Goal: Task Accomplishment & Management: Manage account settings

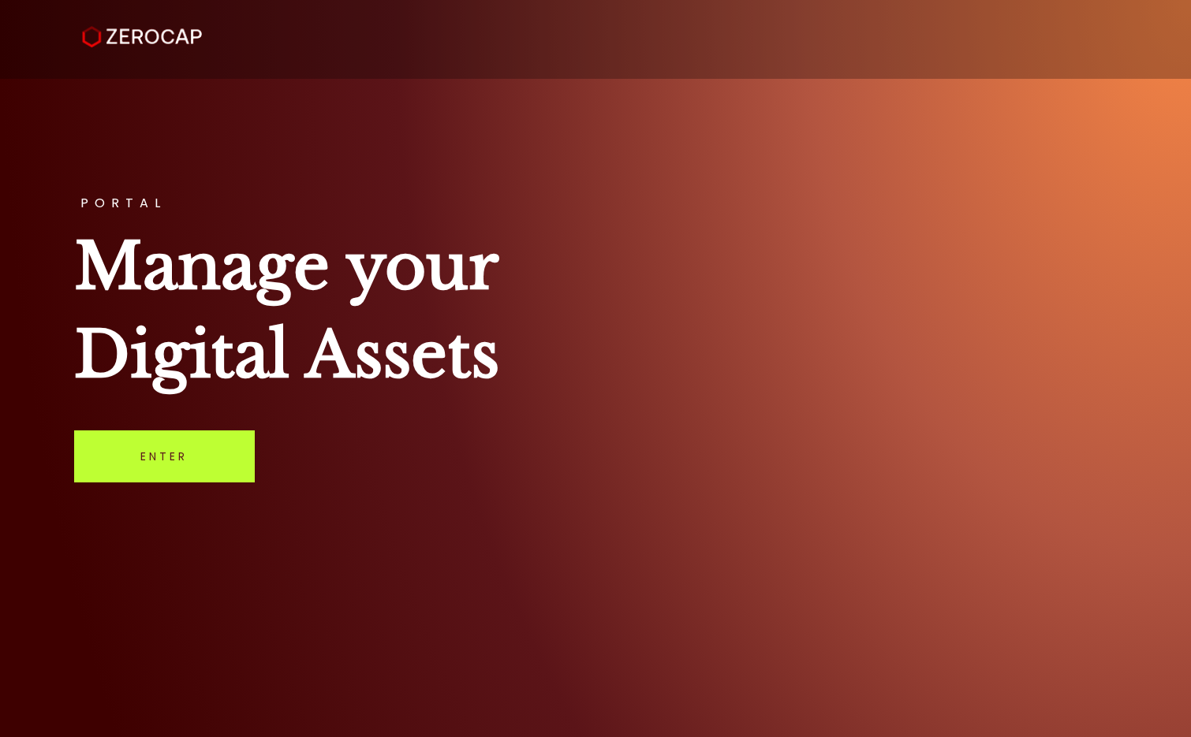
click at [160, 459] on link "Enter" at bounding box center [164, 457] width 181 height 52
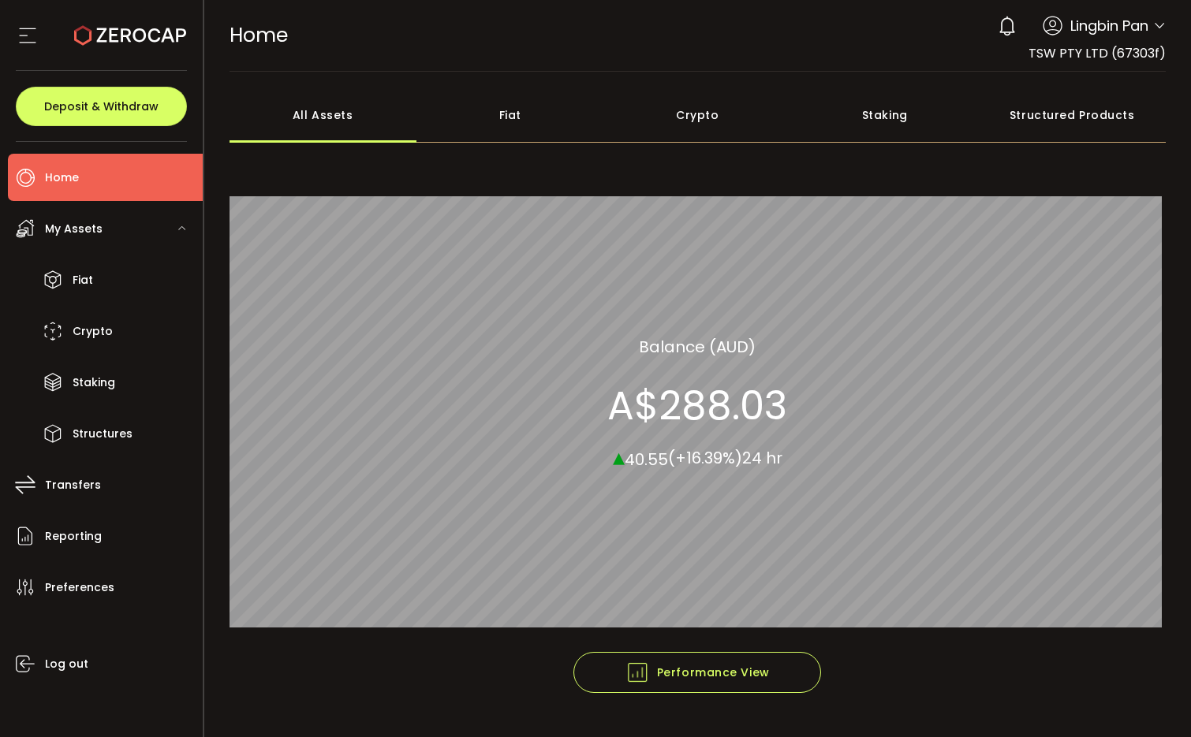
click at [509, 116] on div "Fiat" at bounding box center [510, 115] width 188 height 55
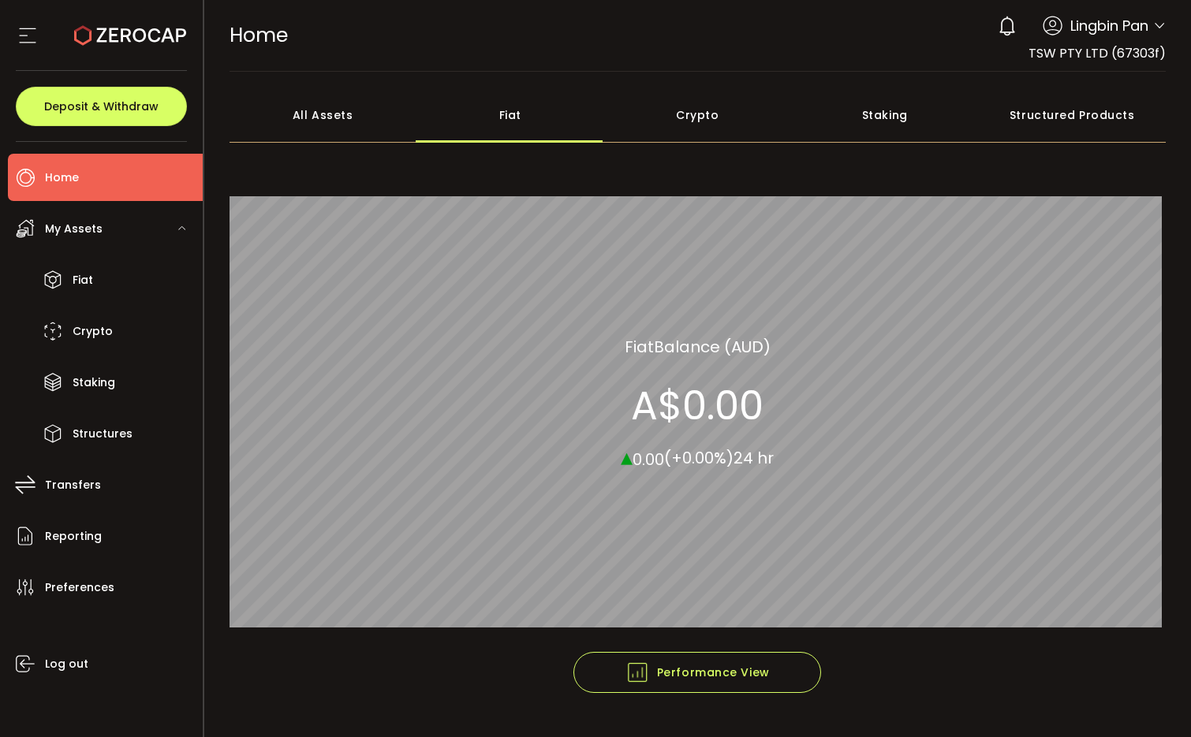
click at [1153, 24] on icon at bounding box center [1159, 26] width 13 height 13
click at [374, 121] on div "All Assets" at bounding box center [324, 115] width 188 height 55
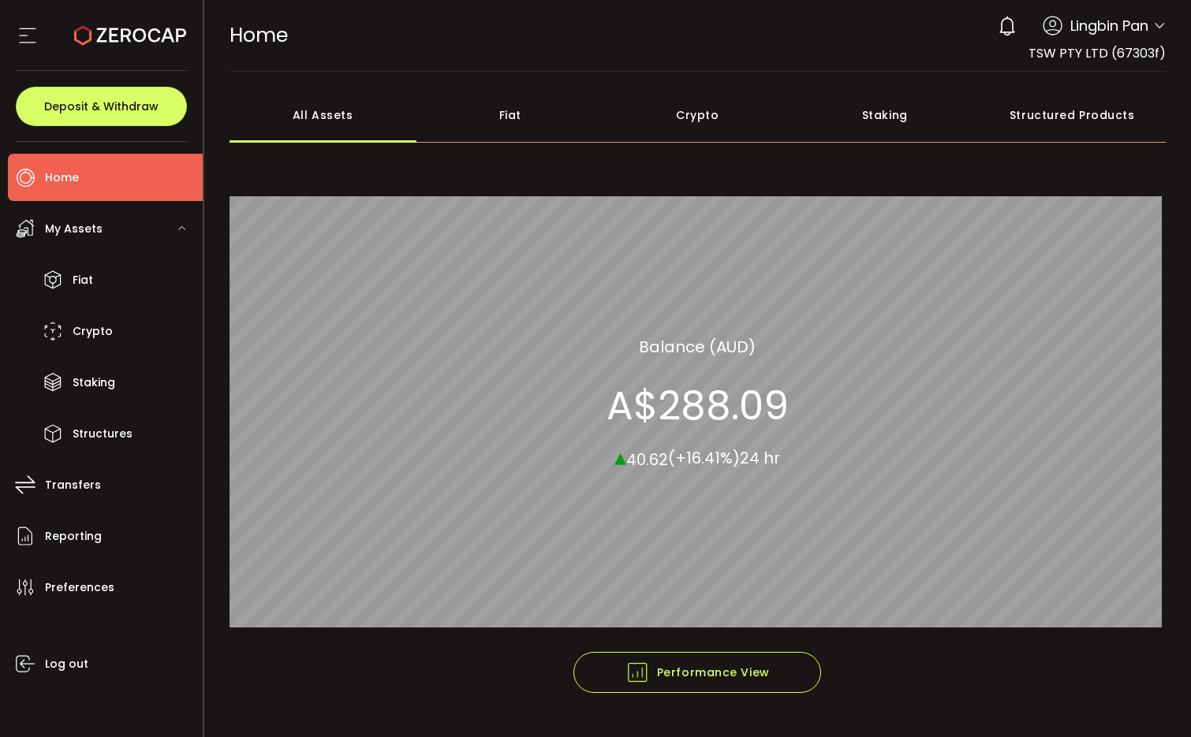
click at [442, 110] on div "Fiat" at bounding box center [510, 115] width 188 height 55
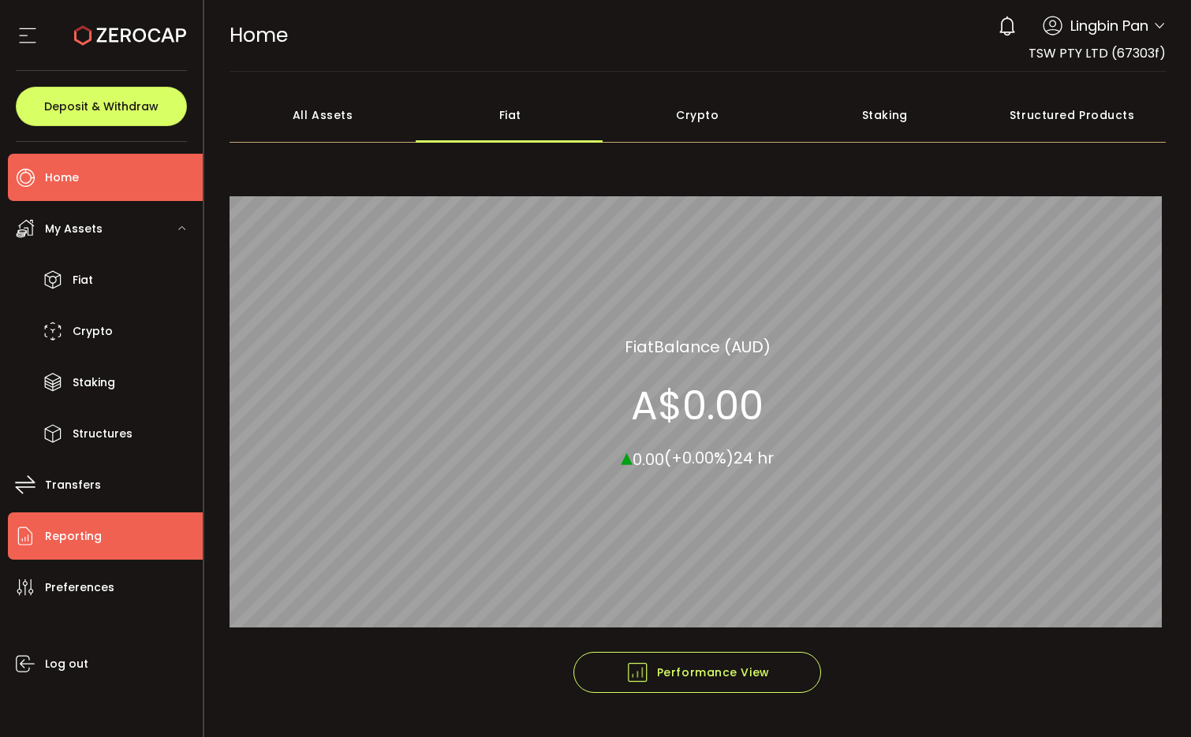
click at [91, 545] on span "Reporting" at bounding box center [73, 536] width 57 height 23
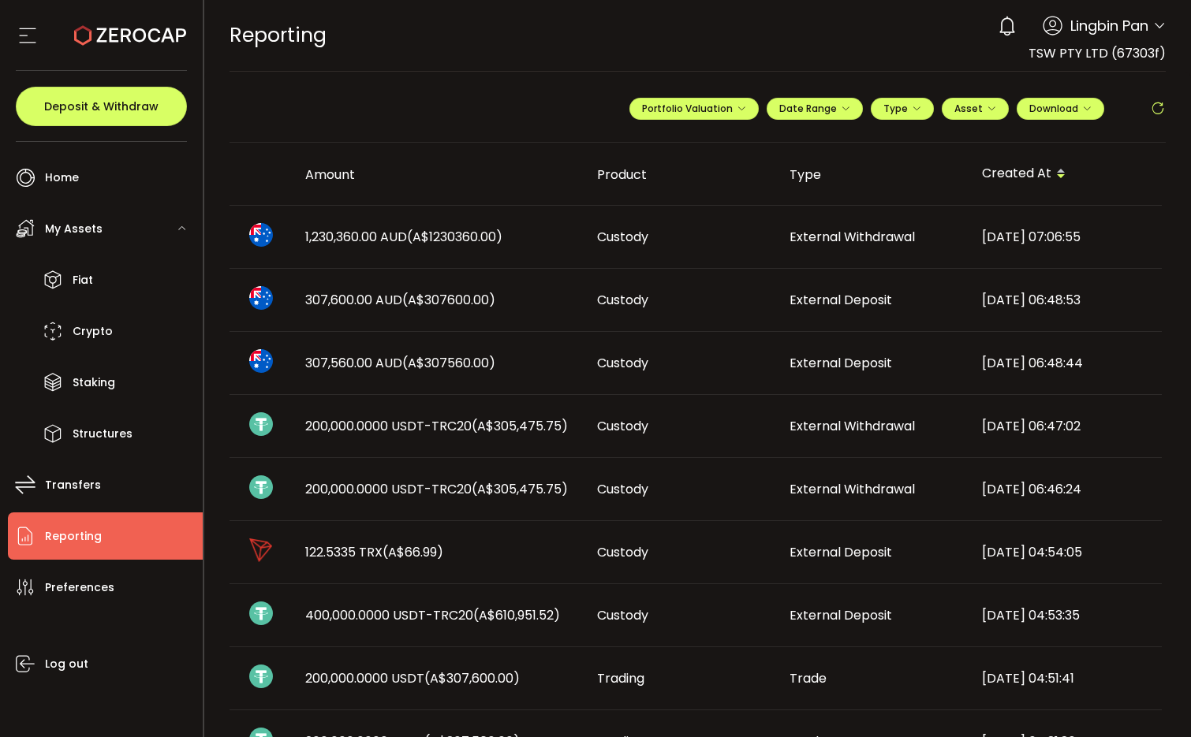
click at [857, 240] on span "External Withdrawal" at bounding box center [851, 237] width 125 height 18
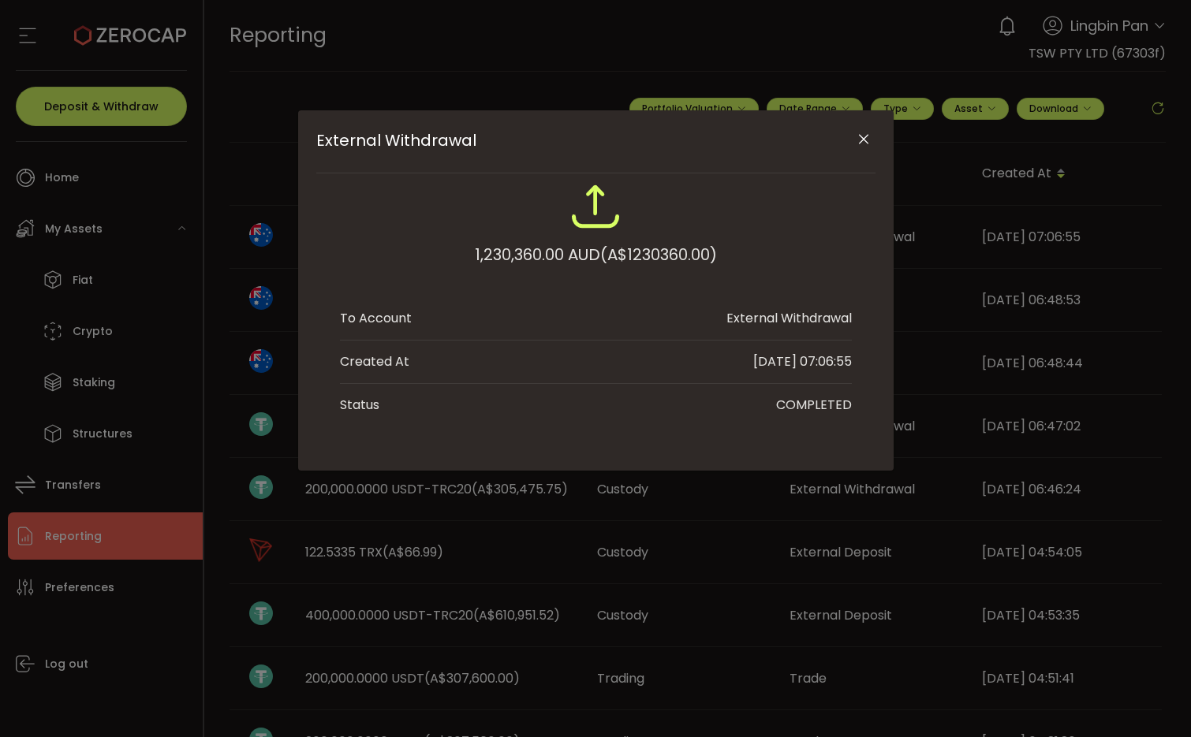
click at [259, 316] on div "External Withdrawal 1,230,360.00 AUD (A$1230360.00) To Account External Withdra…" at bounding box center [595, 368] width 1191 height 737
click at [236, 323] on div "External Withdrawal 1,230,360.00 AUD (A$1230360.00) To Account External Withdra…" at bounding box center [595, 368] width 1191 height 737
click at [867, 140] on icon "Close" at bounding box center [864, 140] width 16 height 16
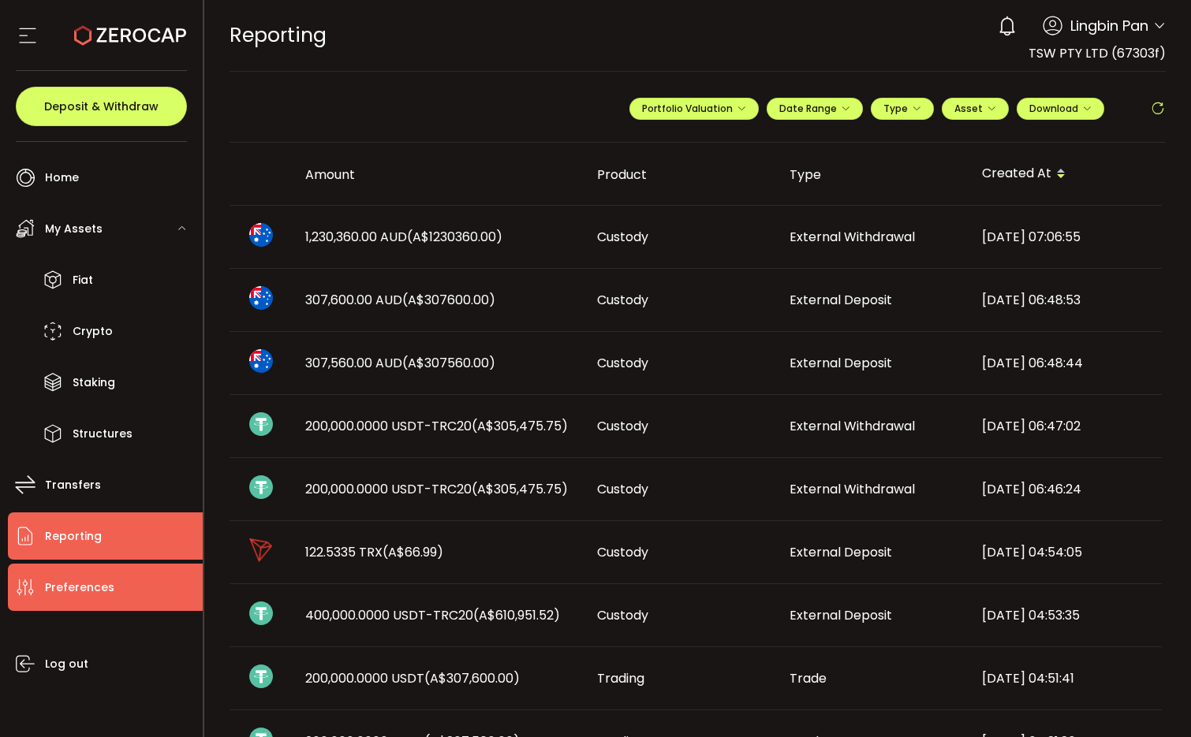
click at [98, 596] on span "Preferences" at bounding box center [79, 588] width 69 height 23
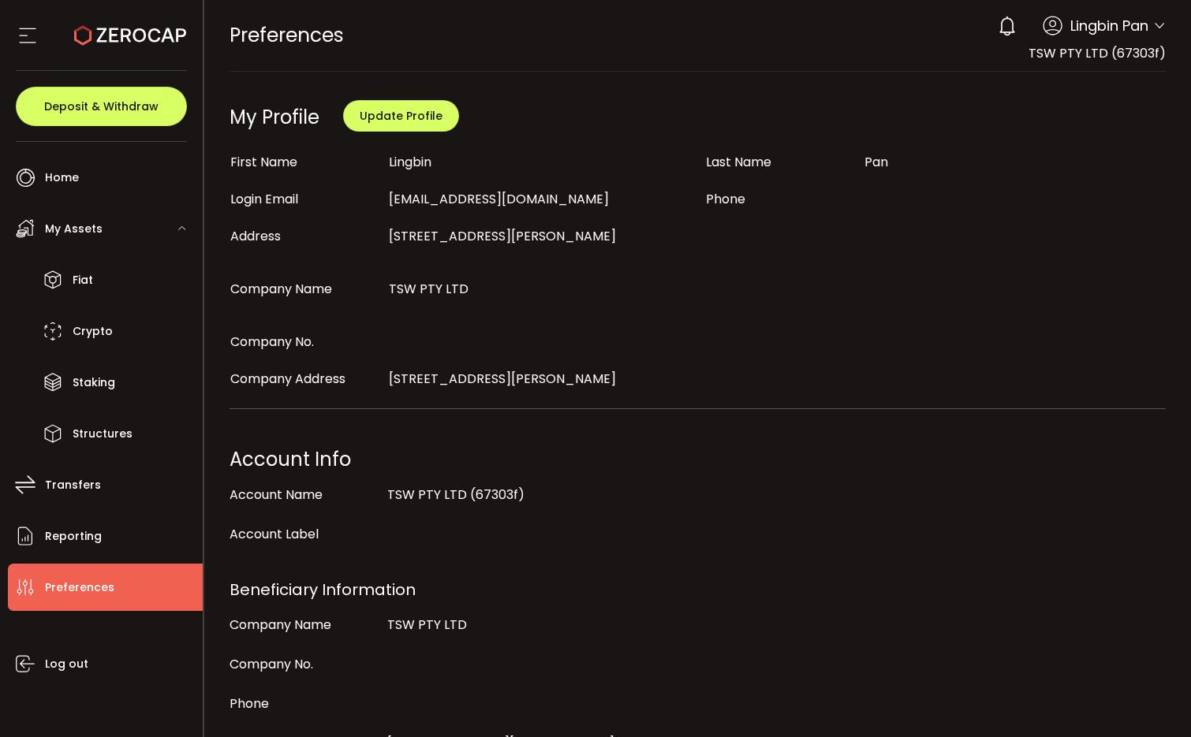
click at [1129, 31] on span "Lingbin Pan" at bounding box center [1109, 25] width 78 height 21
click at [1139, 28] on span "Lingbin Pan" at bounding box center [1109, 25] width 78 height 21
click at [1145, 28] on div "0 Lingbin Pan Account TSW PTY LTD (67303f) Preferences Reporting Help Log out" at bounding box center [1078, 26] width 176 height 35
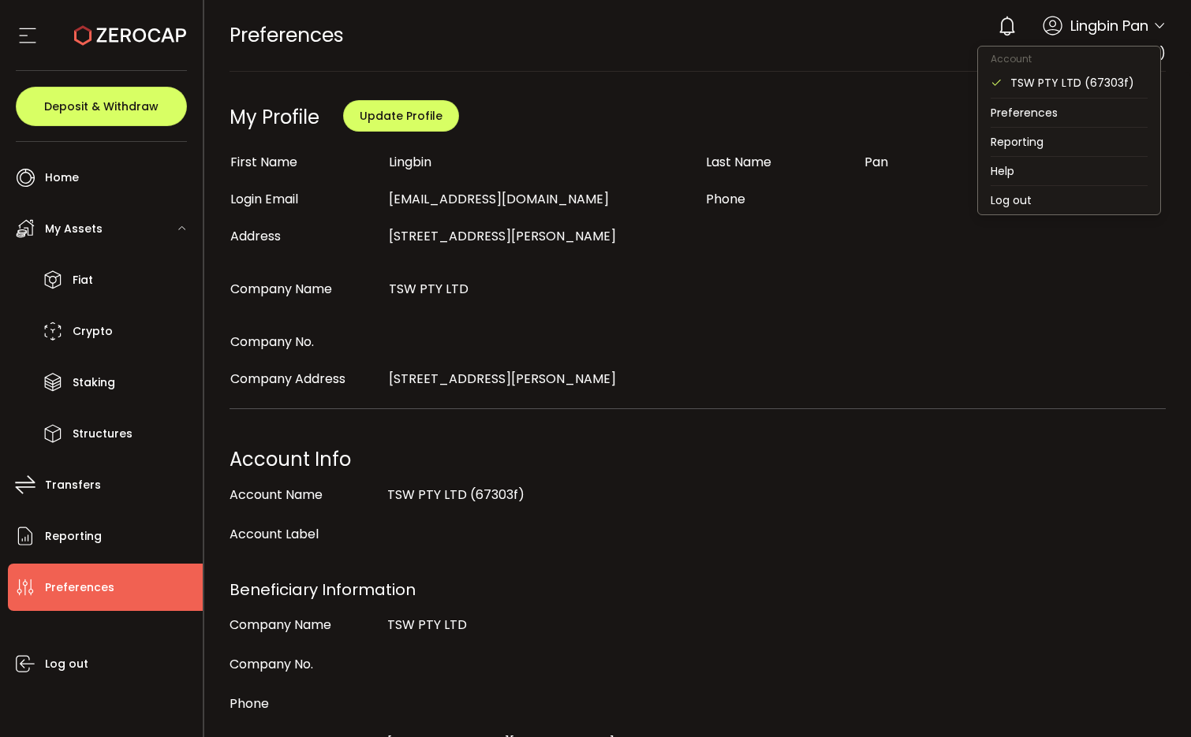
click at [1153, 29] on icon at bounding box center [1159, 26] width 13 height 13
click at [1108, 102] on li "Preferences" at bounding box center [1069, 113] width 182 height 28
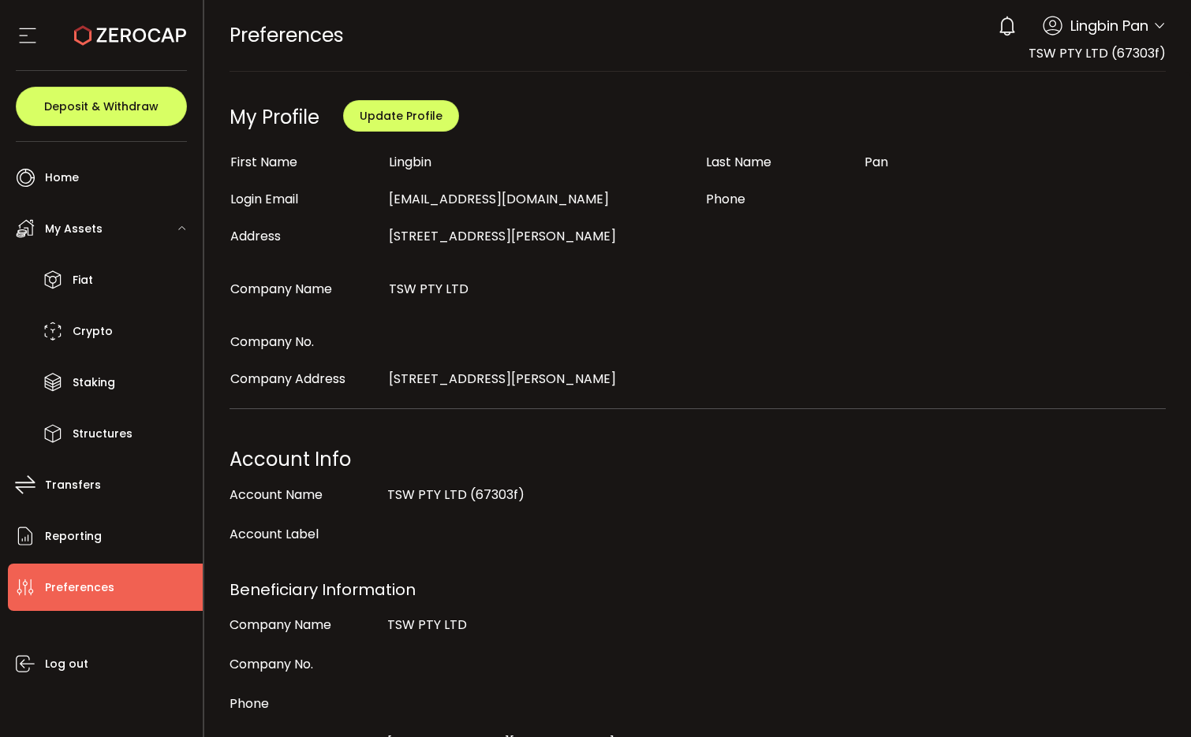
click at [5, 178] on ul "Home Trading My Assets Fiat Crypto Staking Structures Transfers Reporting Prefe…" at bounding box center [101, 439] width 203 height 595
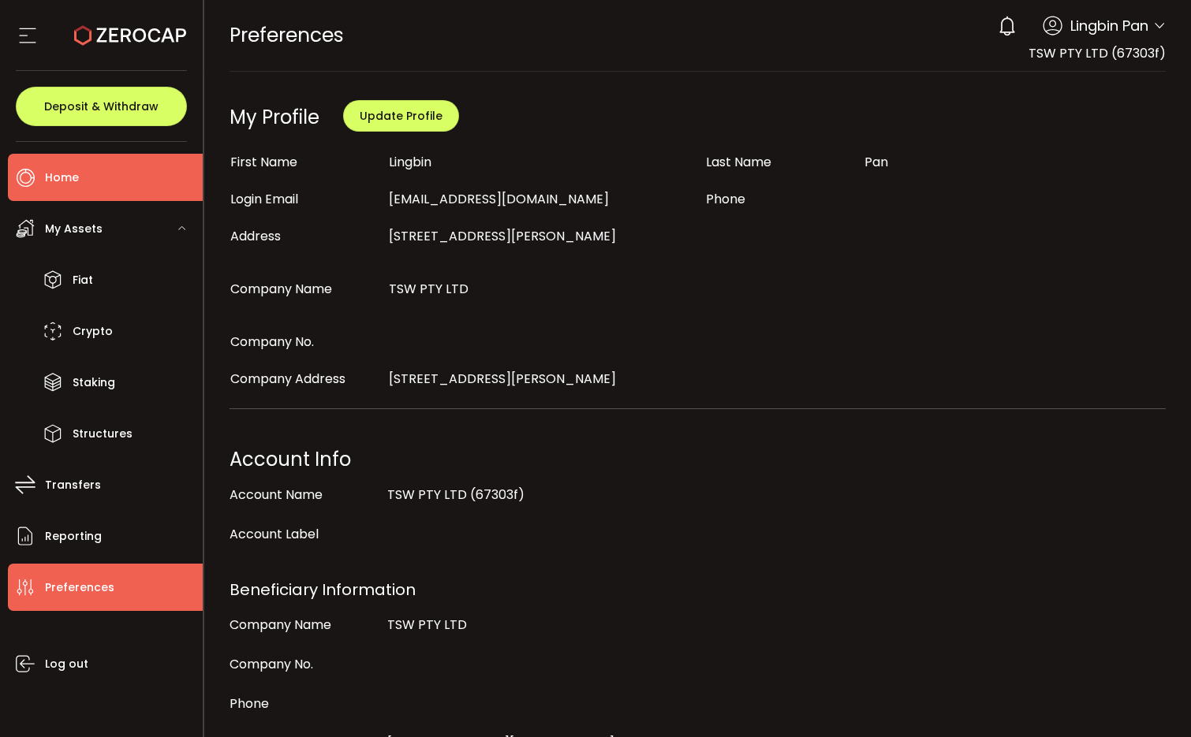
click at [58, 177] on span "Home" at bounding box center [62, 177] width 34 height 23
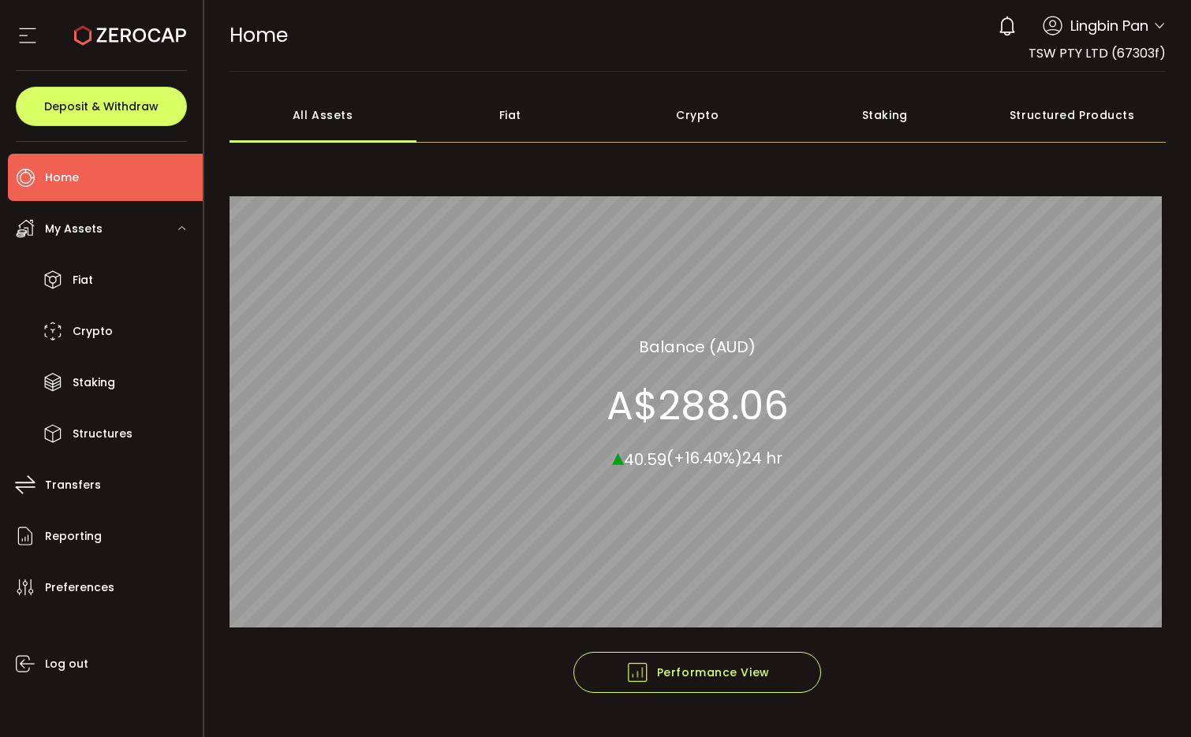
click at [1155, 74] on main "**********" at bounding box center [697, 424] width 987 height 705
click at [1140, 53] on span "TSW PTY LTD (67303f)" at bounding box center [1096, 53] width 137 height 18
click at [1055, 61] on span "TSW PTY LTD (67303f)" at bounding box center [1096, 53] width 137 height 18
click at [506, 118] on div "Fiat" at bounding box center [510, 115] width 188 height 55
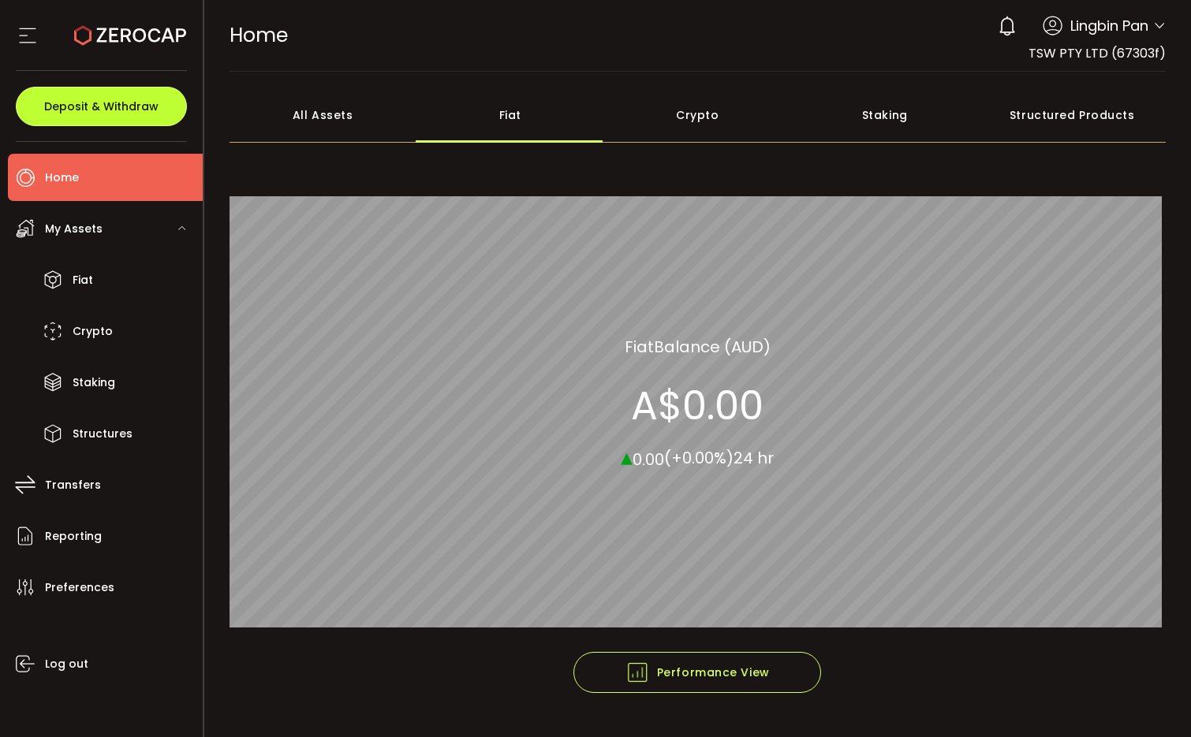
click at [125, 101] on span "Deposit & Withdraw" at bounding box center [101, 106] width 114 height 11
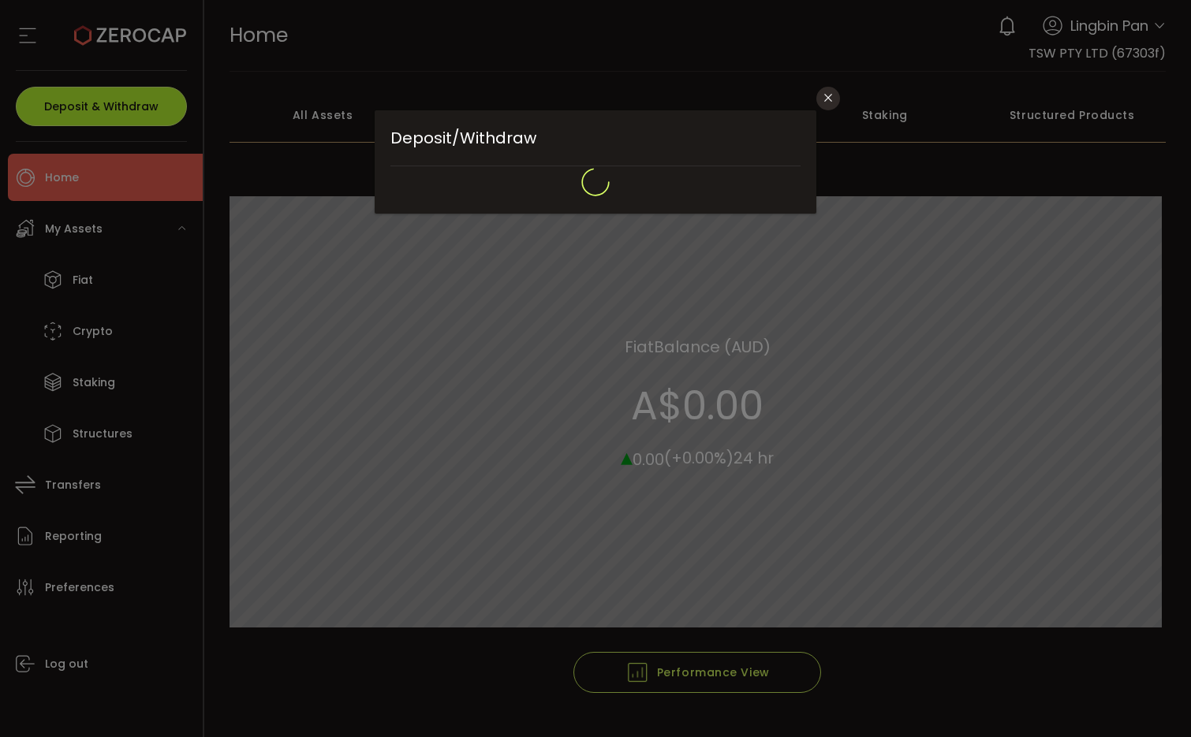
type input "**********"
type input "*******"
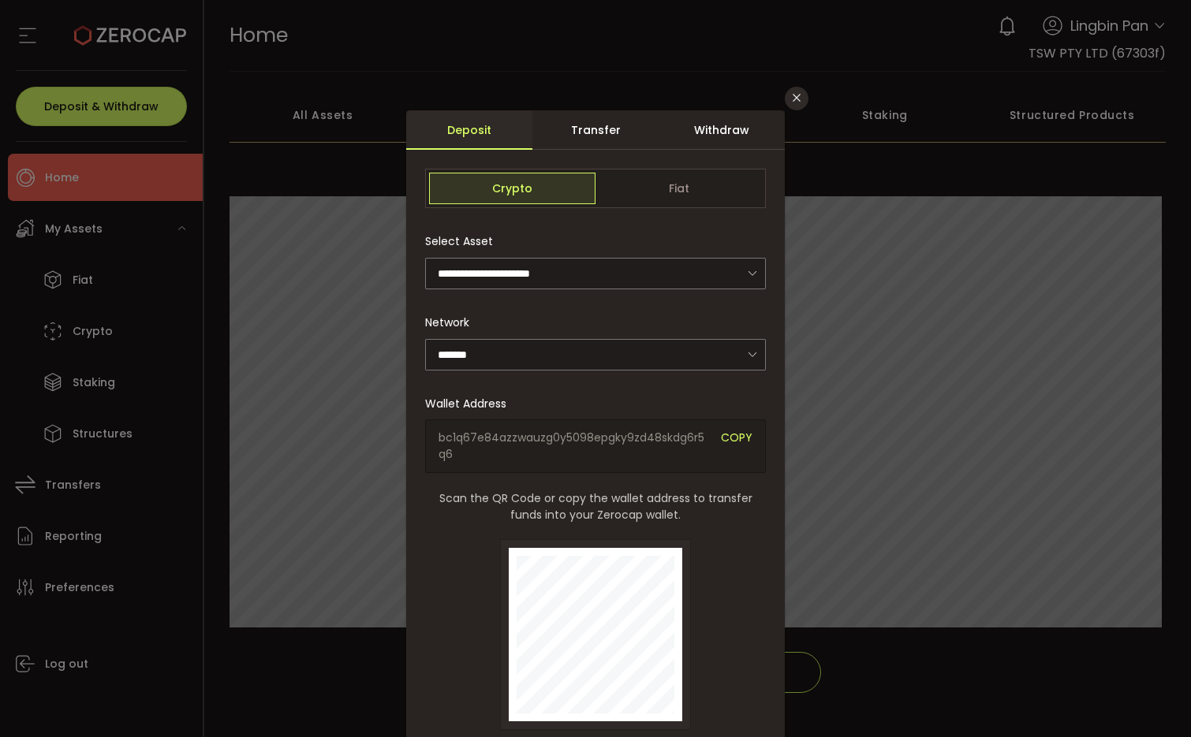
click at [738, 129] on div "Withdraw" at bounding box center [722, 129] width 126 height 39
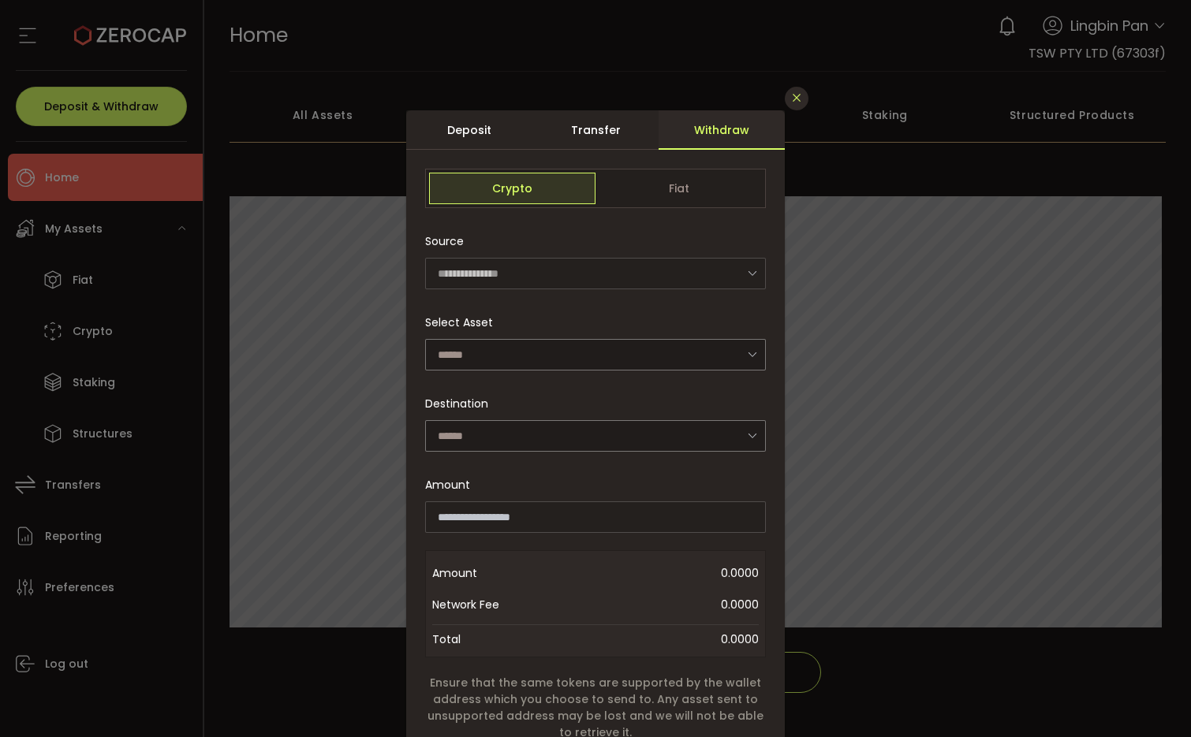
click at [790, 100] on icon "Close" at bounding box center [796, 97] width 13 height 13
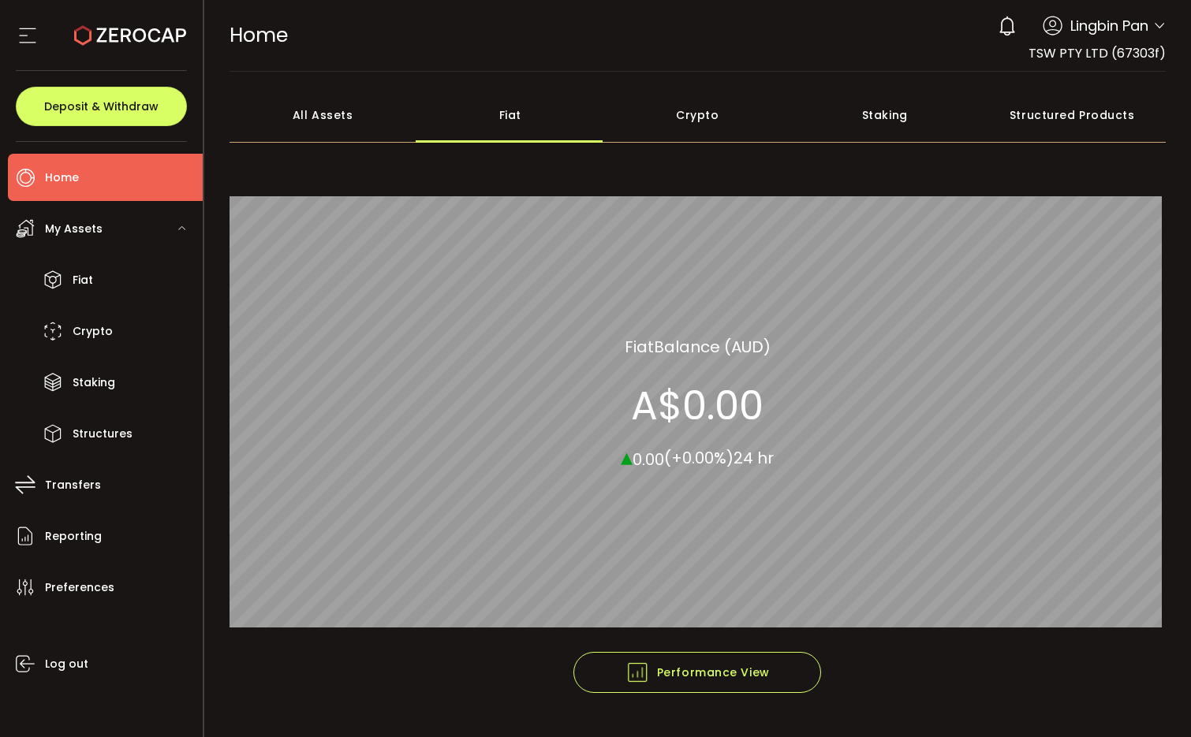
click at [724, 107] on div "Crypto" at bounding box center [698, 115] width 188 height 55
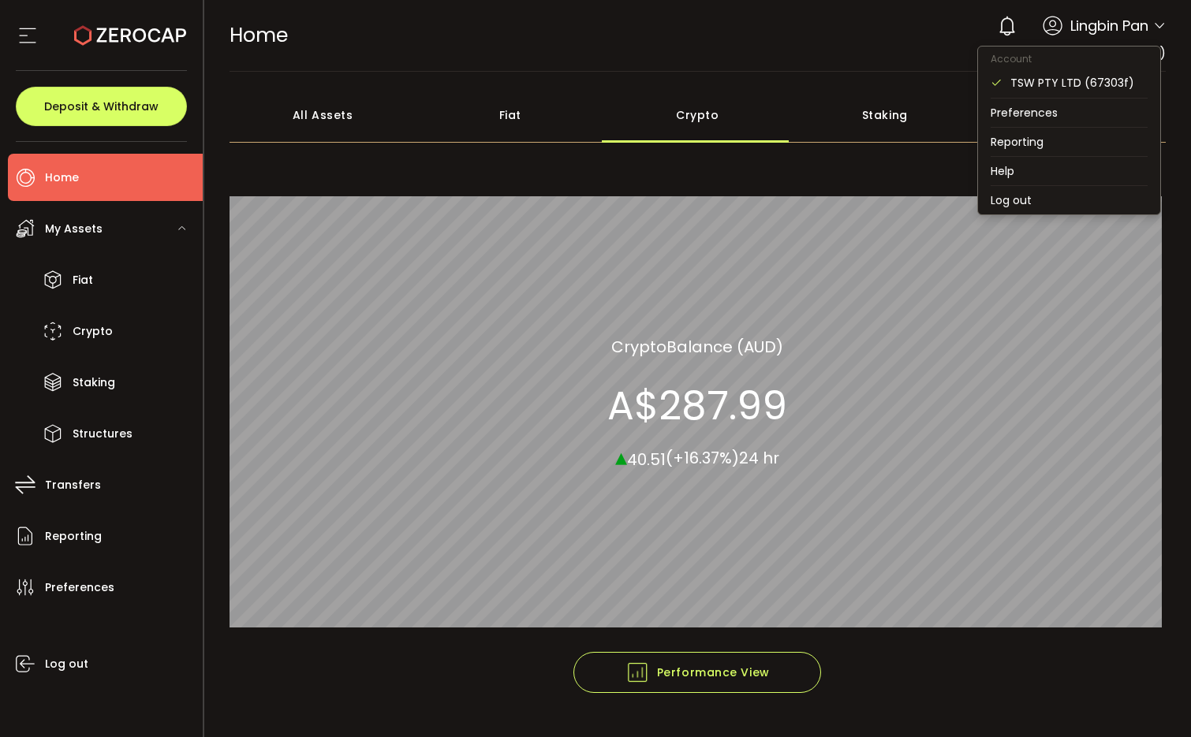
click at [1158, 25] on icon at bounding box center [1159, 26] width 13 height 13
click at [1098, 82] on div "TSW PTY LTD (67303f)" at bounding box center [1078, 82] width 137 height 17
click at [1073, 136] on li "Reporting" at bounding box center [1069, 142] width 182 height 28
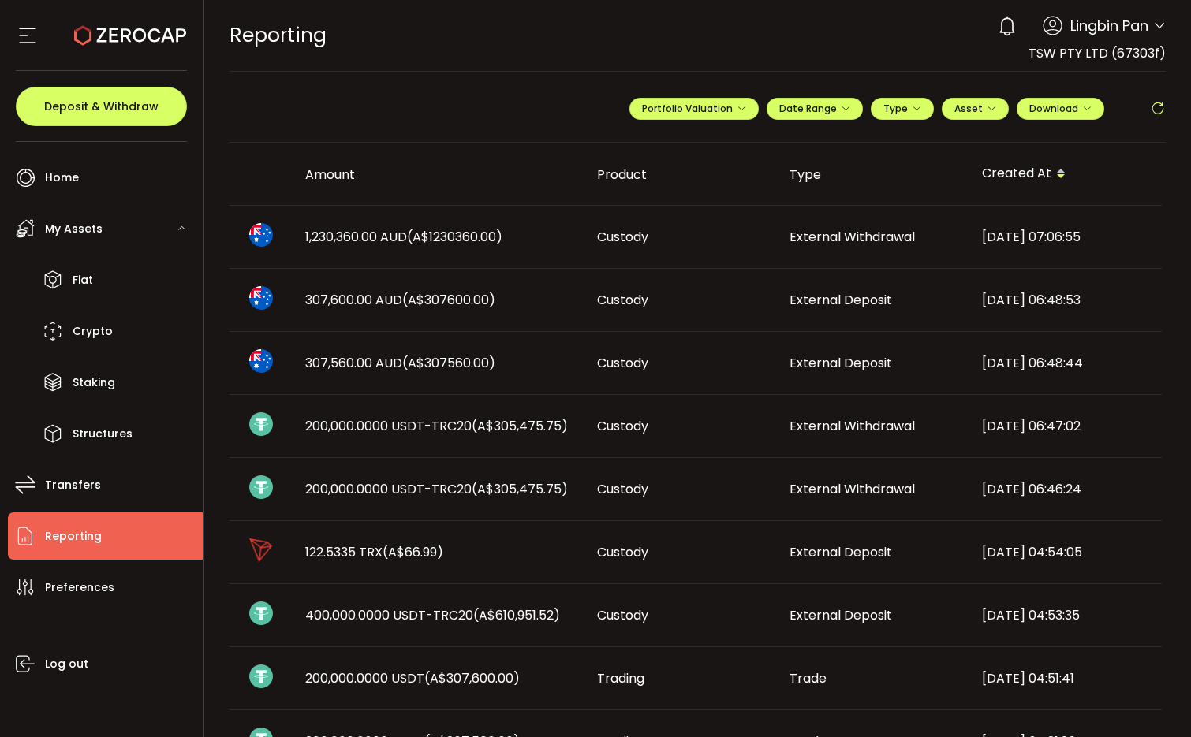
click at [667, 238] on div "Custody" at bounding box center [680, 237] width 192 height 18
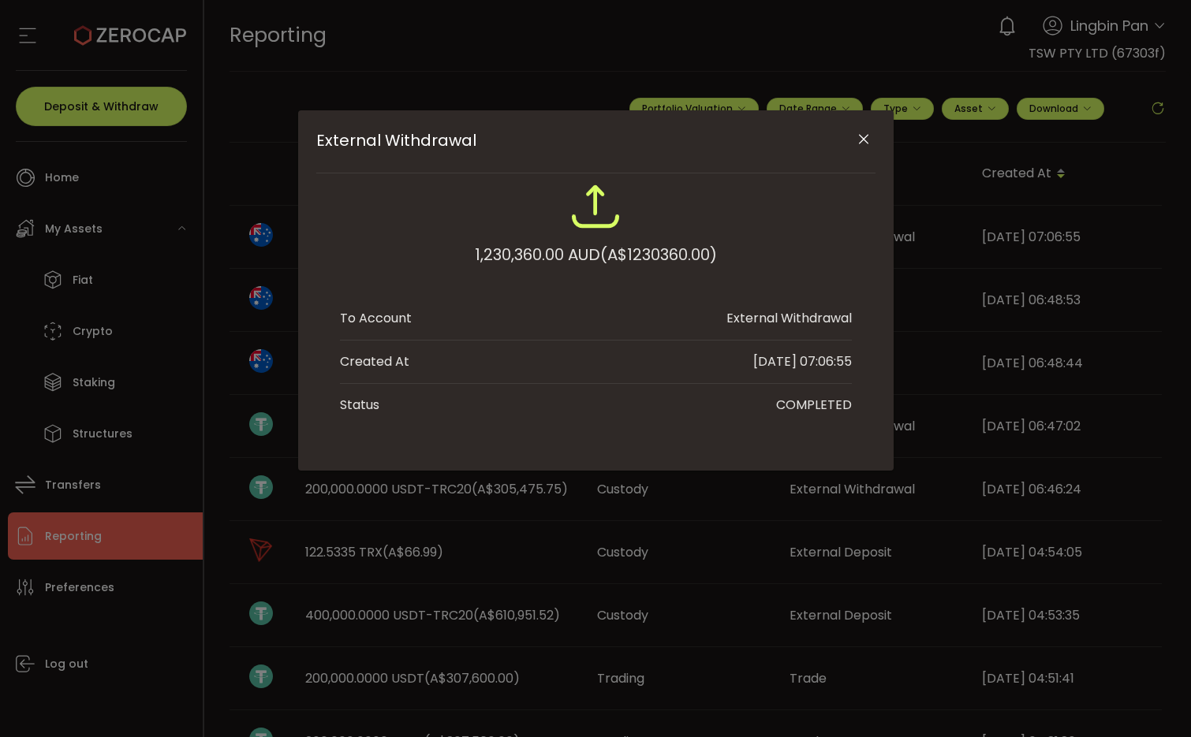
click at [584, 241] on div "1,230,360.00 AUD (A$1230360.00)" at bounding box center [596, 255] width 242 height 28
click at [440, 246] on div "1,230,360.00 AUD (A$1230360.00)" at bounding box center [596, 232] width 512 height 103
click at [223, 280] on div "External Withdrawal 1,230,360.00 AUD (A$1230360.00) To Account External Withdra…" at bounding box center [595, 368] width 1191 height 737
click at [299, 294] on div "External Withdrawal 1,230,360.00 AUD (A$1230360.00) To Account External Withdra…" at bounding box center [595, 290] width 595 height 360
click at [865, 137] on icon "Close" at bounding box center [864, 140] width 16 height 16
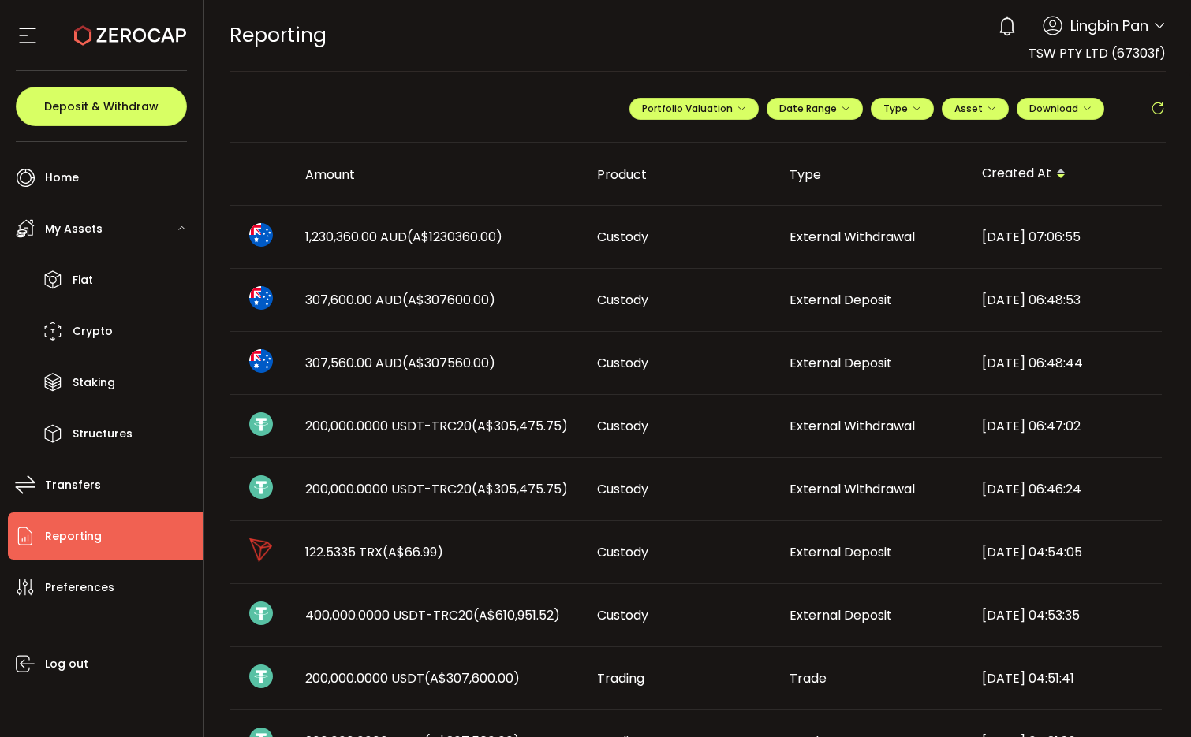
click at [722, 292] on div "Custody" at bounding box center [680, 300] width 192 height 18
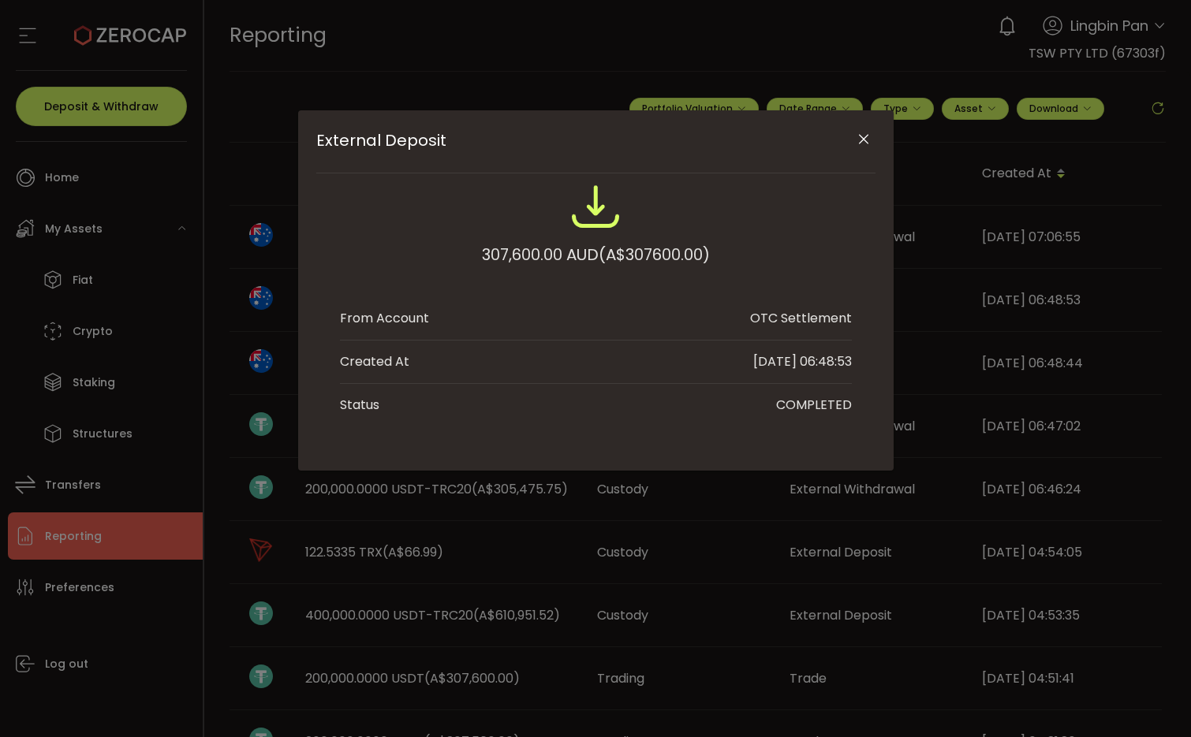
click at [866, 140] on icon "Close" at bounding box center [864, 140] width 16 height 16
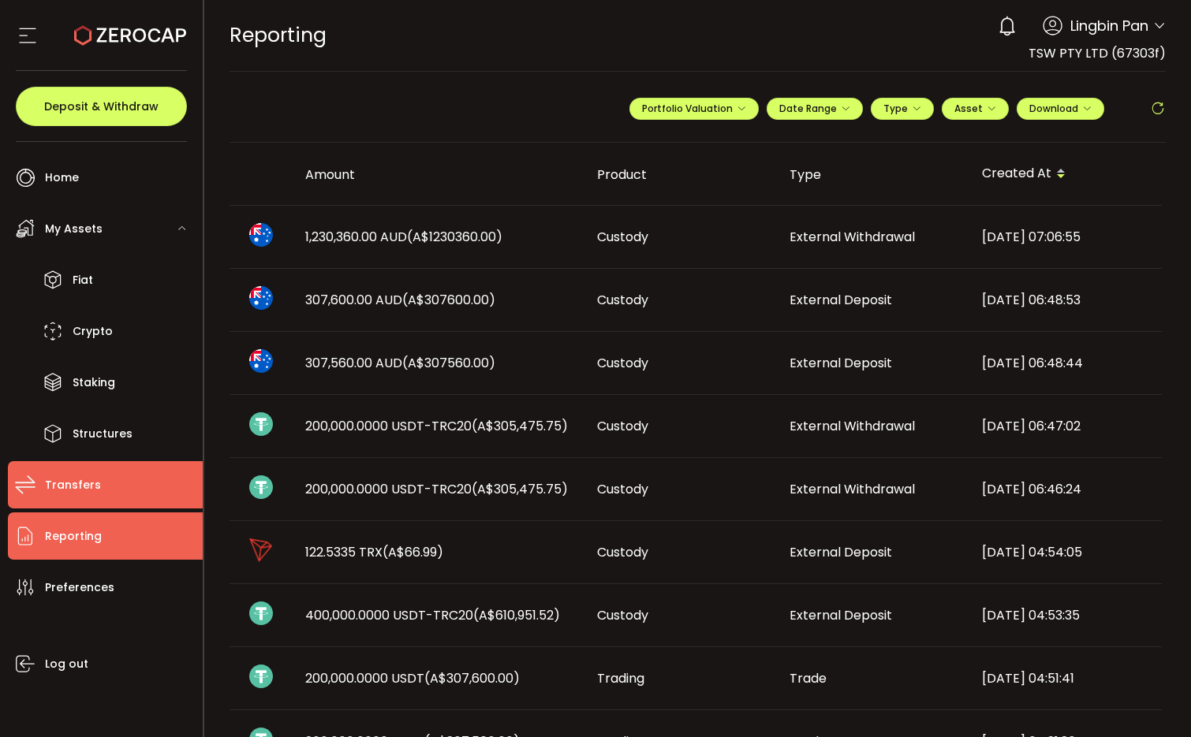
click at [77, 476] on span "Transfers" at bounding box center [73, 485] width 56 height 23
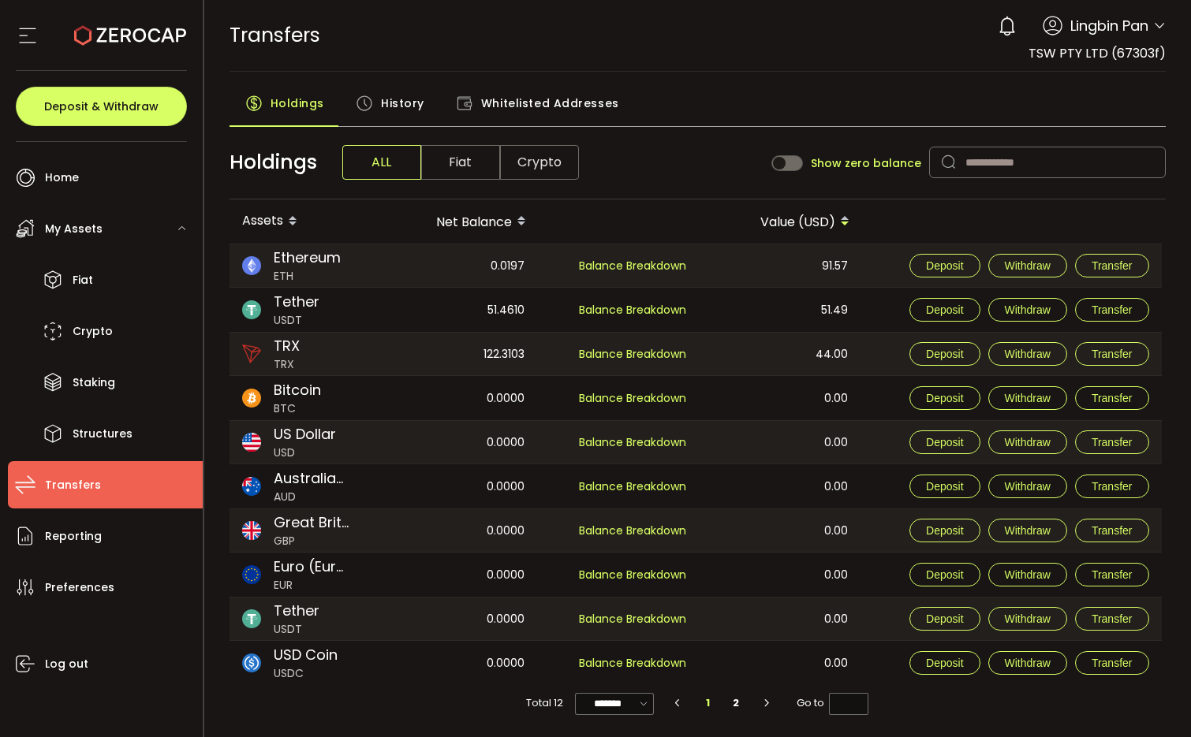
click at [378, 99] on div "History" at bounding box center [390, 107] width 100 height 39
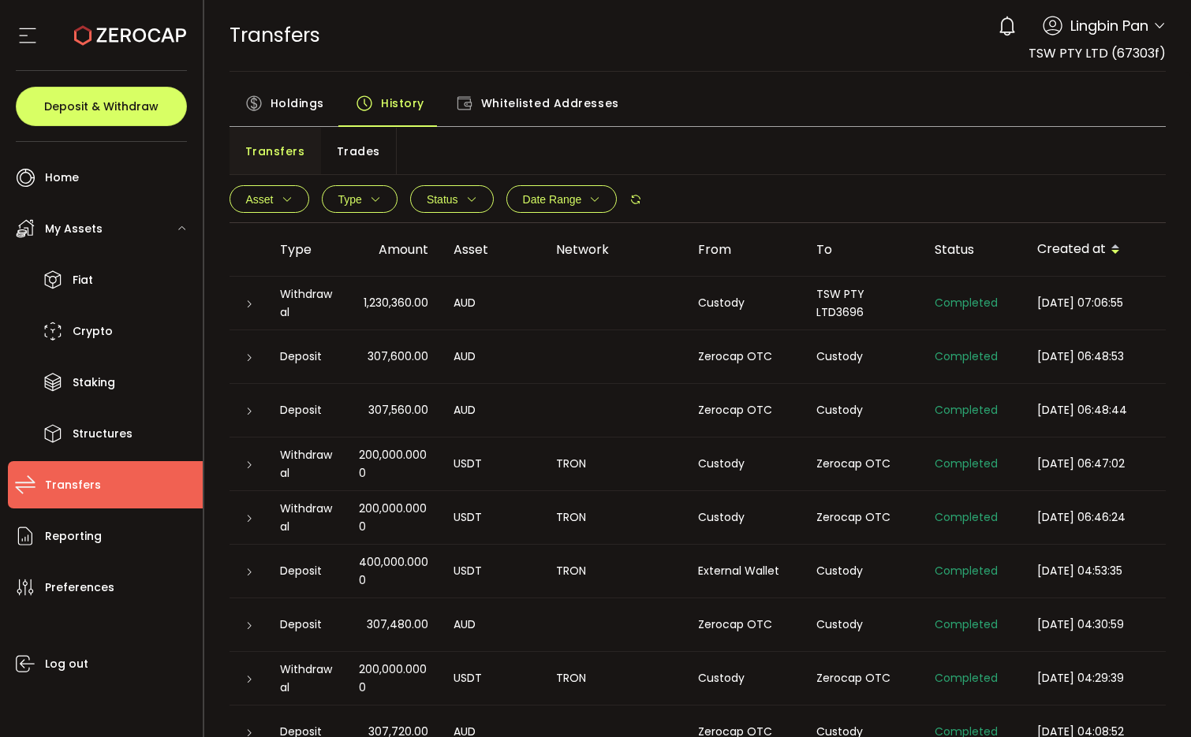
click at [804, 300] on div "TSW PTY LTD3696" at bounding box center [863, 303] width 118 height 36
click at [245, 305] on icon at bounding box center [248, 304] width 9 height 9
